Goal: Browse casually

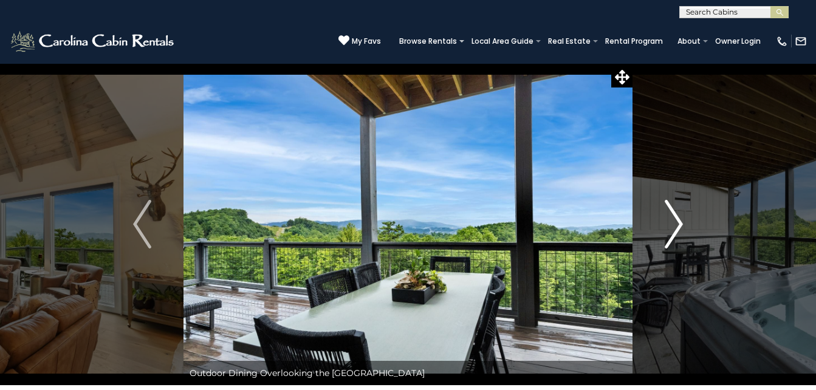
click at [673, 225] on img "Next" at bounding box center [673, 224] width 18 height 49
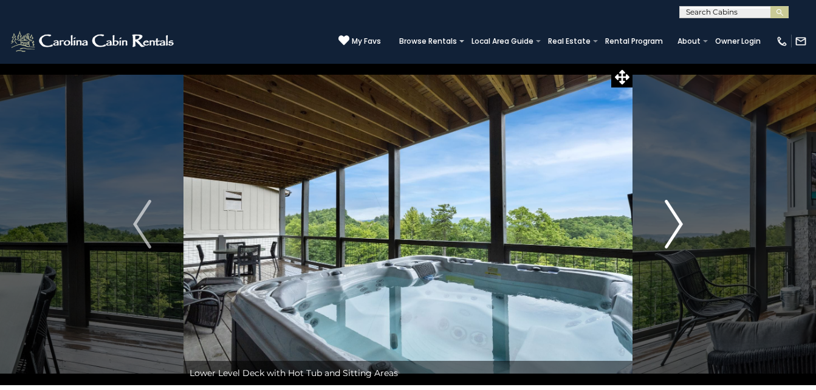
click at [673, 225] on img "Next" at bounding box center [673, 224] width 18 height 49
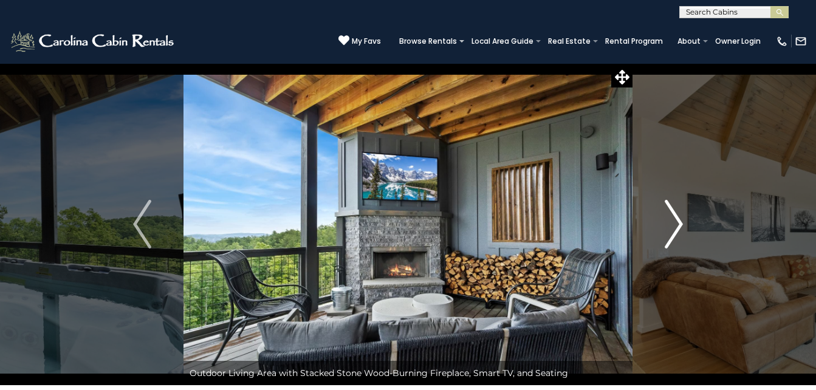
click at [673, 225] on img "Next" at bounding box center [673, 224] width 18 height 49
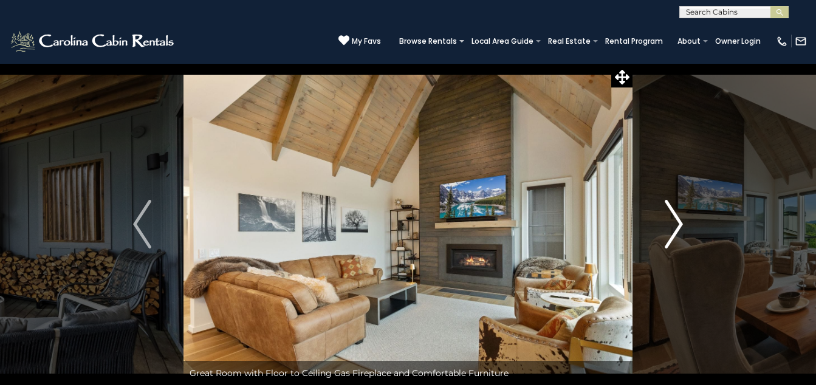
click at [673, 225] on img "Next" at bounding box center [673, 224] width 18 height 49
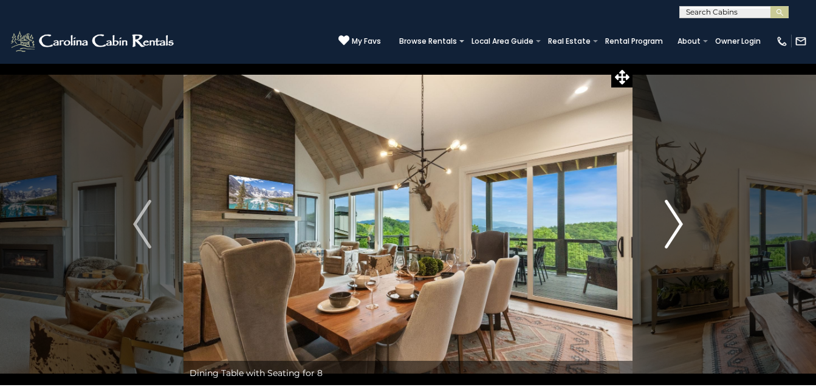
click at [673, 225] on img "Next" at bounding box center [673, 224] width 18 height 49
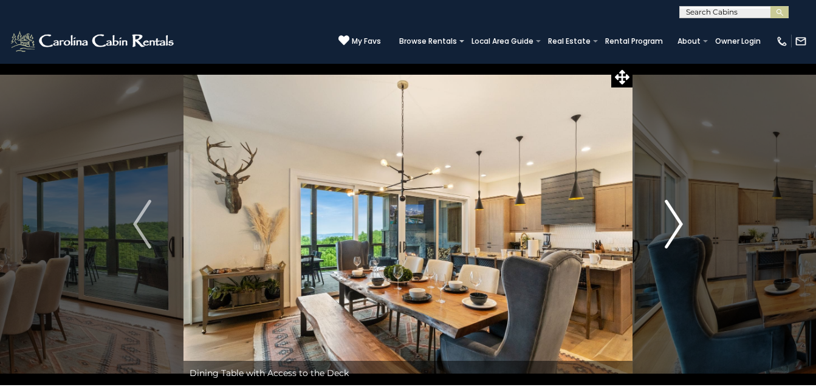
click at [673, 225] on img "Next" at bounding box center [673, 224] width 18 height 49
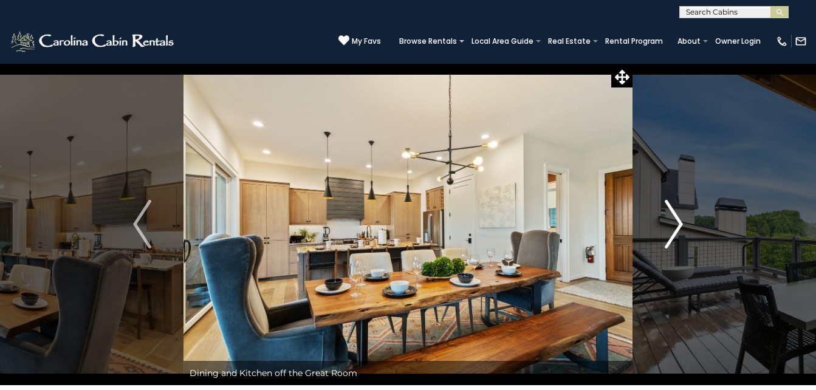
click at [673, 225] on img "Next" at bounding box center [673, 224] width 18 height 49
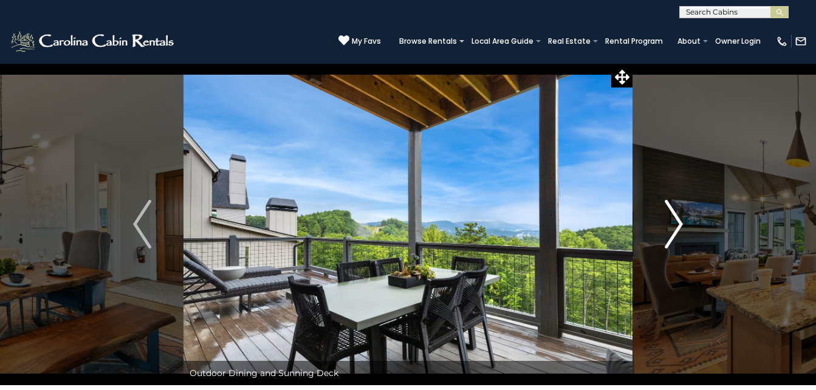
click at [673, 225] on img "Next" at bounding box center [673, 224] width 18 height 49
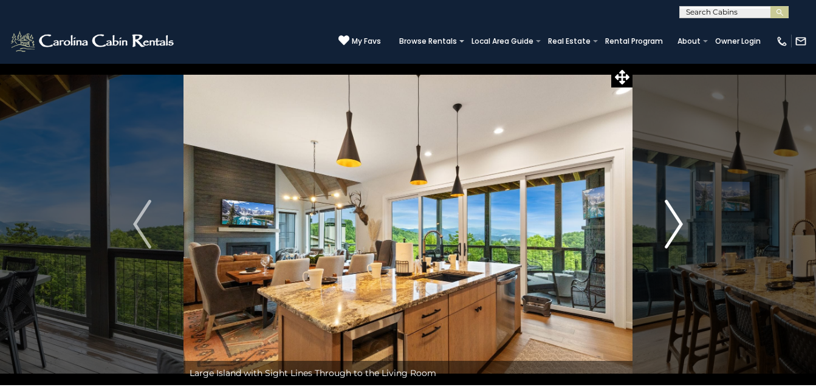
click at [673, 225] on img "Next" at bounding box center [673, 224] width 18 height 49
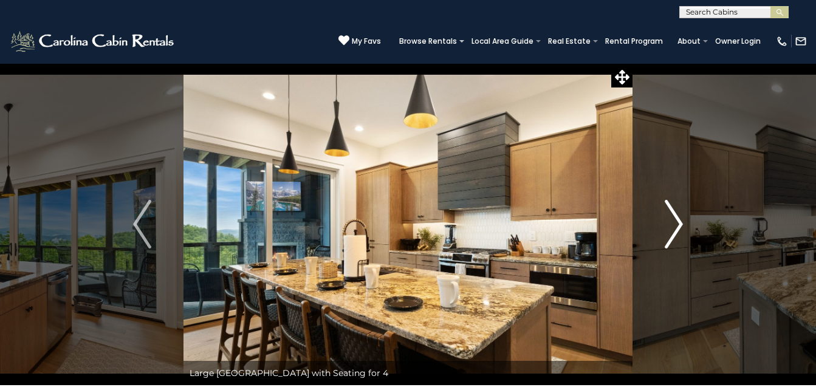
click at [673, 225] on img "Next" at bounding box center [673, 224] width 18 height 49
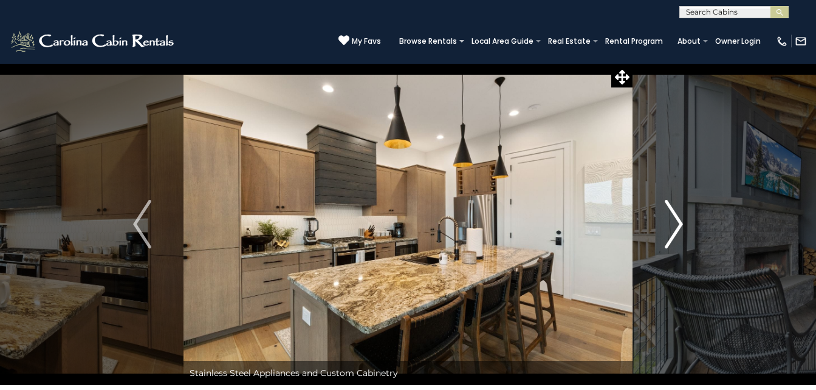
click at [673, 225] on img "Next" at bounding box center [673, 224] width 18 height 49
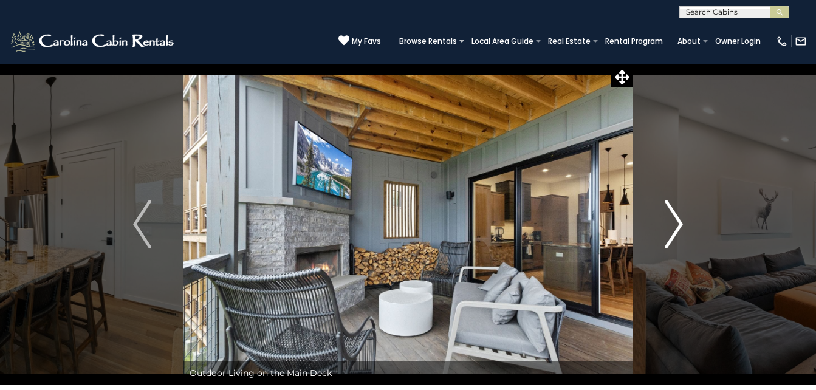
click at [673, 225] on img "Next" at bounding box center [673, 224] width 18 height 49
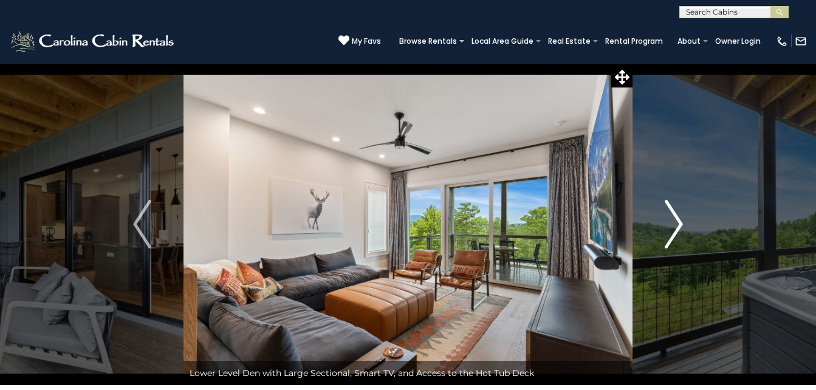
click at [673, 225] on img "Next" at bounding box center [673, 224] width 18 height 49
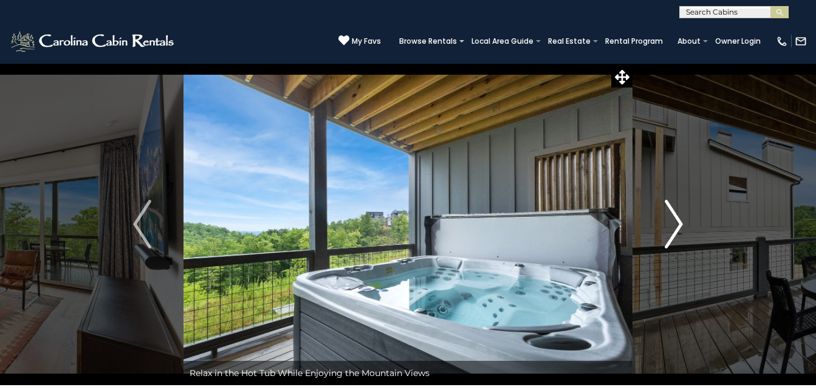
click at [673, 225] on img "Next" at bounding box center [673, 224] width 18 height 49
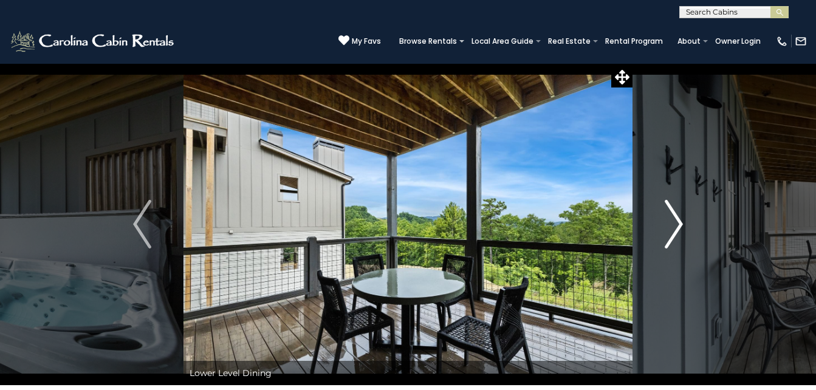
click at [673, 225] on img "Next" at bounding box center [673, 224] width 18 height 49
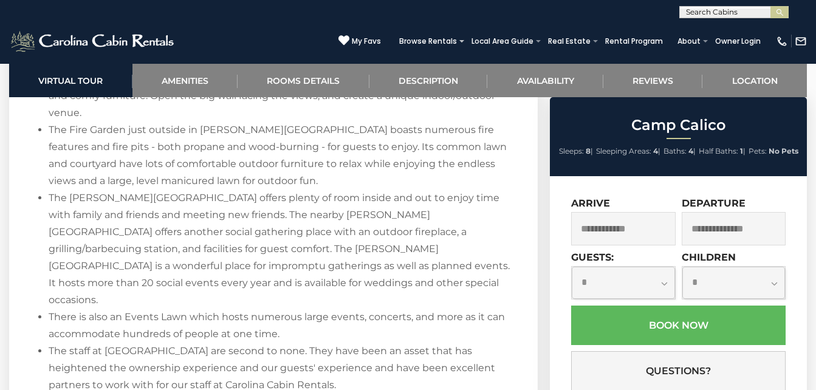
scroll to position [2060, 0]
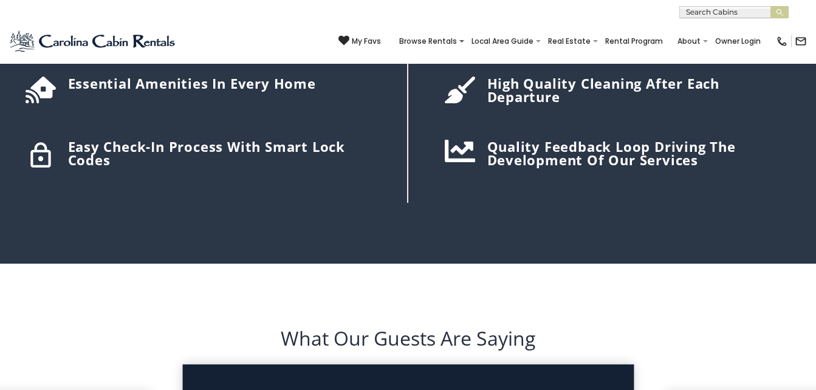
scroll to position [1694, 0]
